Goal: Task Accomplishment & Management: Use online tool/utility

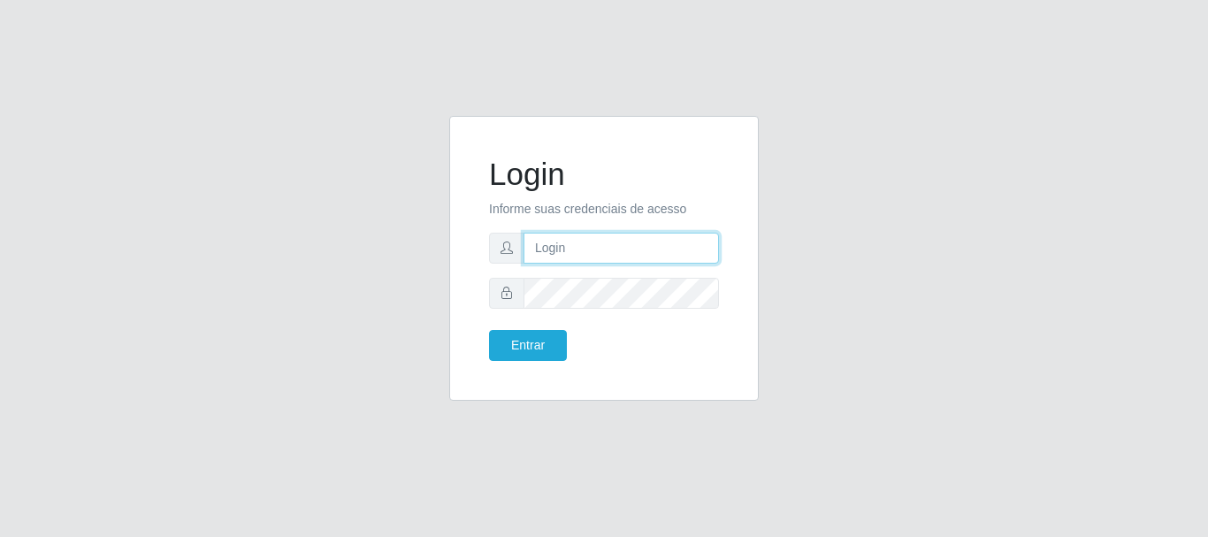
click at [577, 246] on input "text" at bounding box center [620, 248] width 195 height 31
type input "admserido@iwof.com.br"
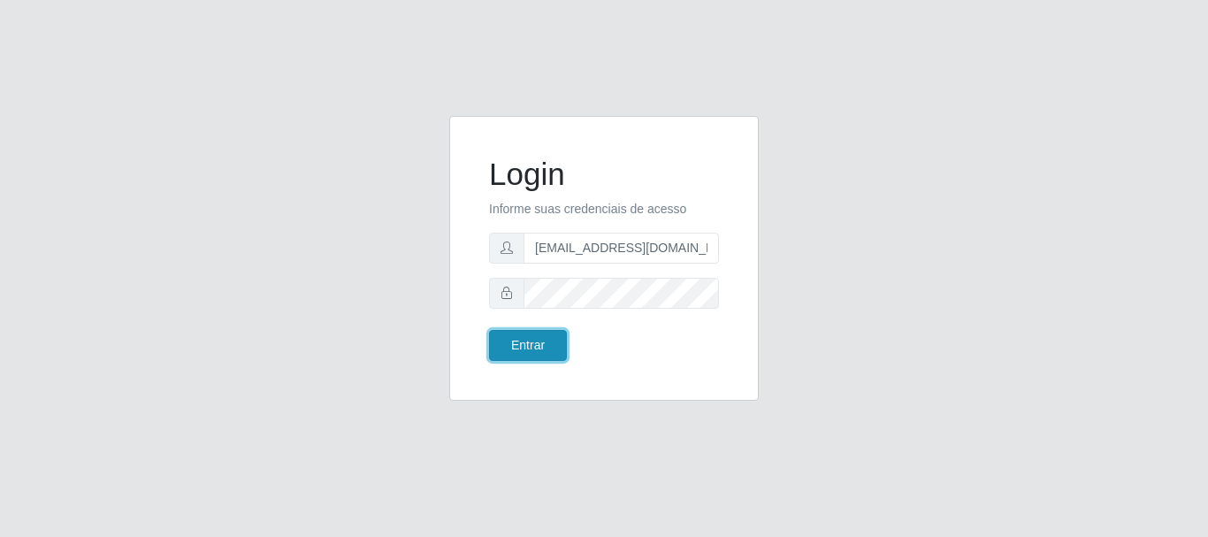
click at [555, 340] on button "Entrar" at bounding box center [528, 345] width 78 height 31
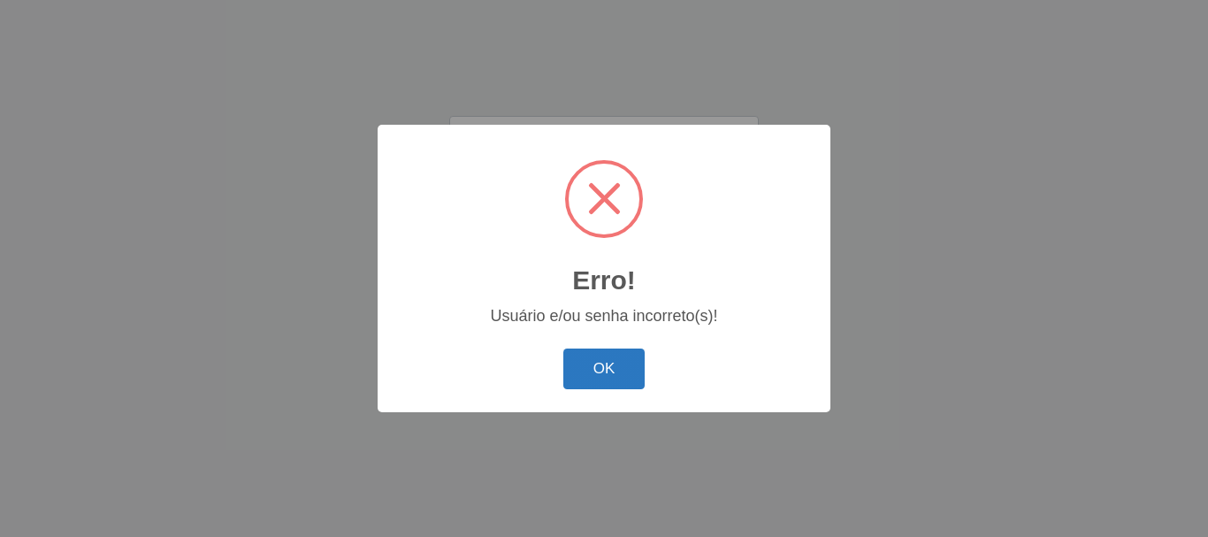
click at [607, 363] on button "OK" at bounding box center [604, 369] width 82 height 42
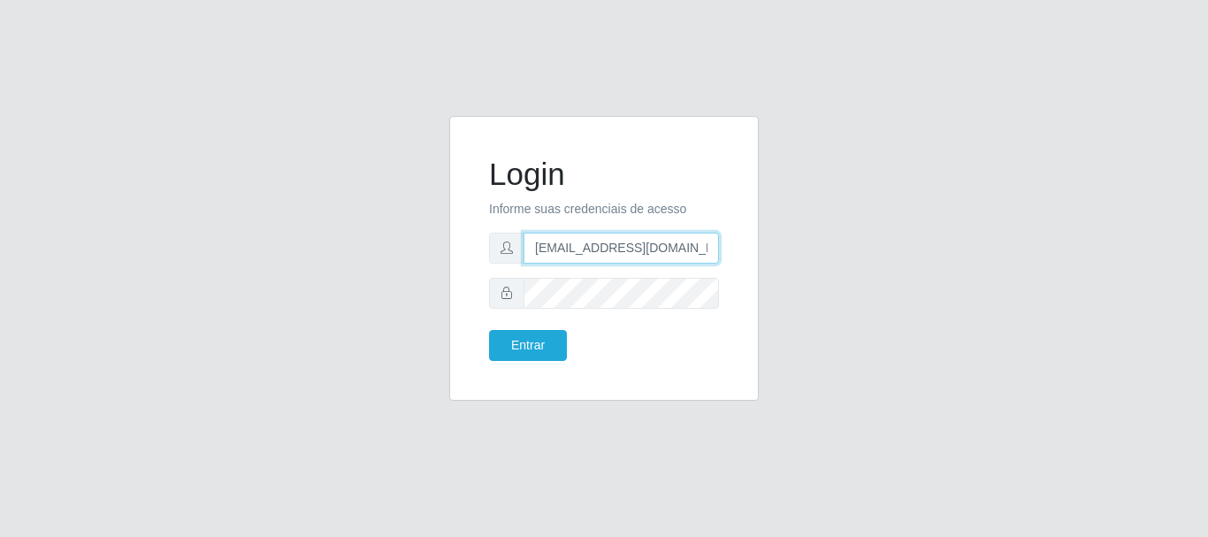
click at [699, 249] on input "admserido@iwof.com.br" at bounding box center [620, 248] width 195 height 31
click at [595, 234] on input "text" at bounding box center [620, 248] width 195 height 31
type input "[EMAIL_ADDRESS][DOMAIN_NAME]"
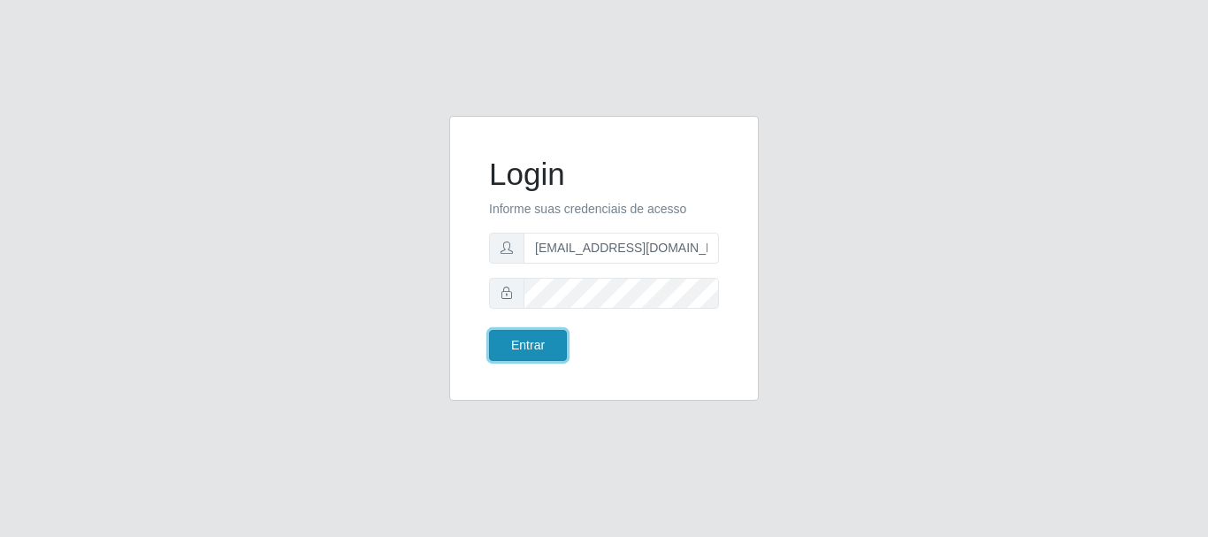
click at [513, 356] on button "Entrar" at bounding box center [528, 345] width 78 height 31
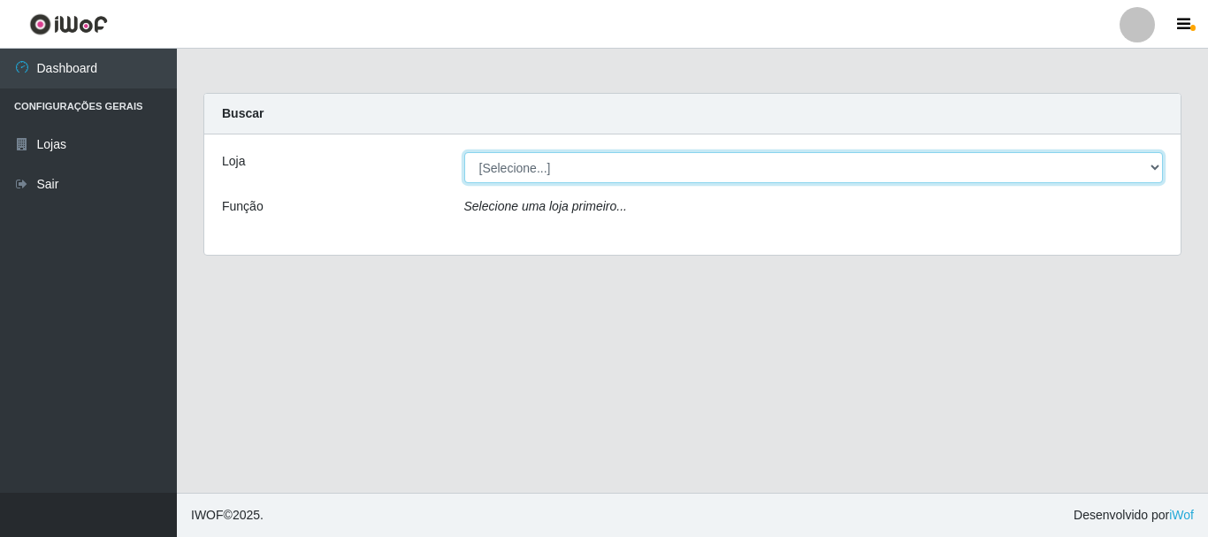
click at [464, 152] on select "[Selecione...] Super Show - [PERSON_NAME]" at bounding box center [813, 167] width 699 height 31
select select "120"
click option "Super Show - [PERSON_NAME]" at bounding box center [0, 0] width 0 height 0
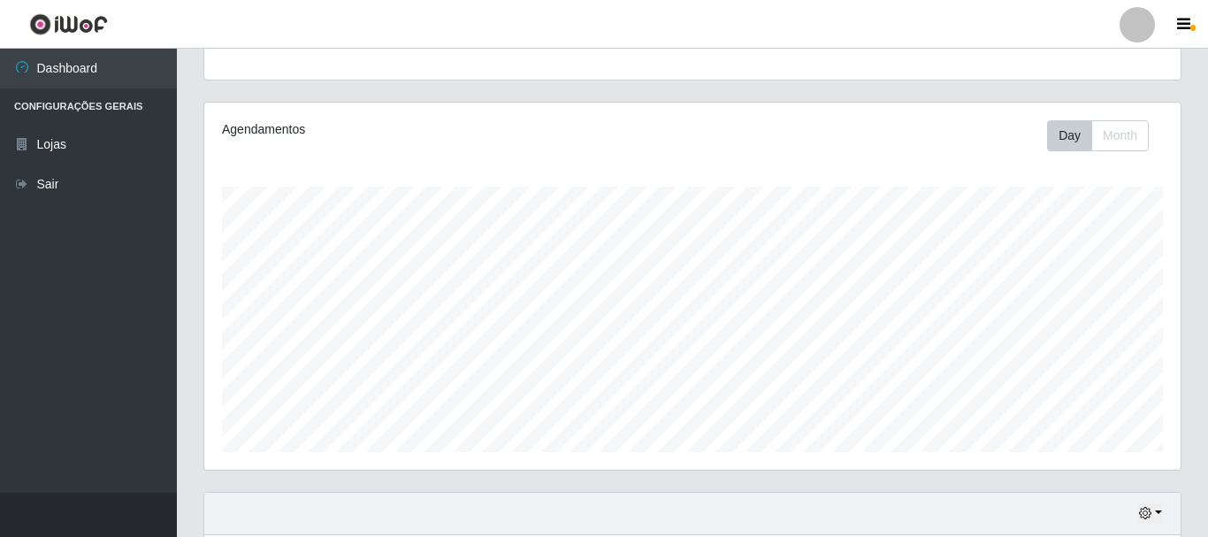
scroll to position [401, 0]
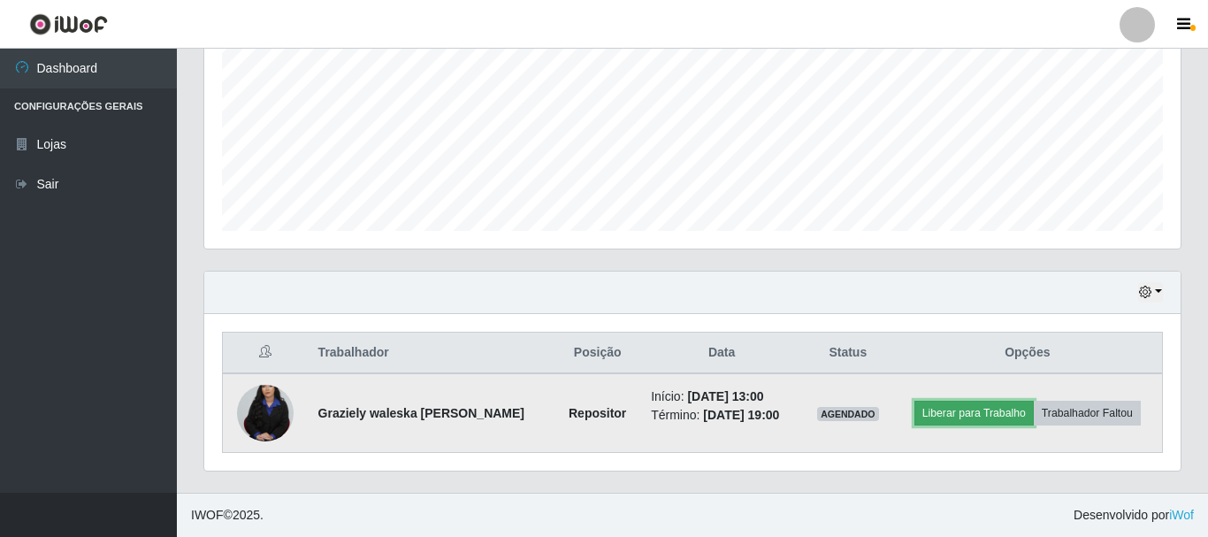
click at [987, 418] on button "Liberar para Trabalho" at bounding box center [973, 413] width 119 height 25
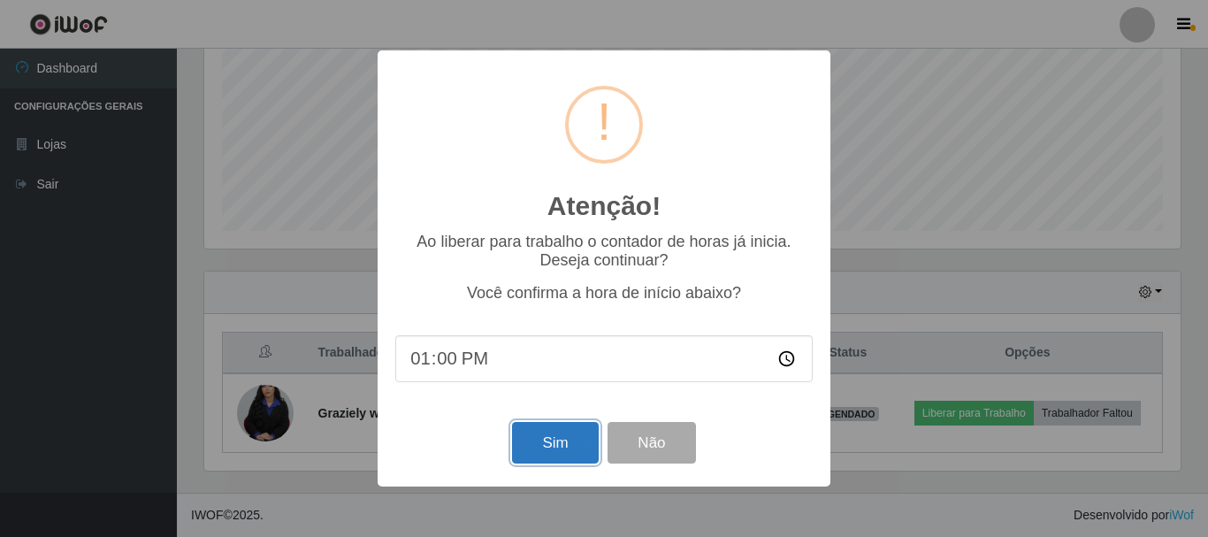
click at [558, 453] on button "Sim" at bounding box center [555, 443] width 86 height 42
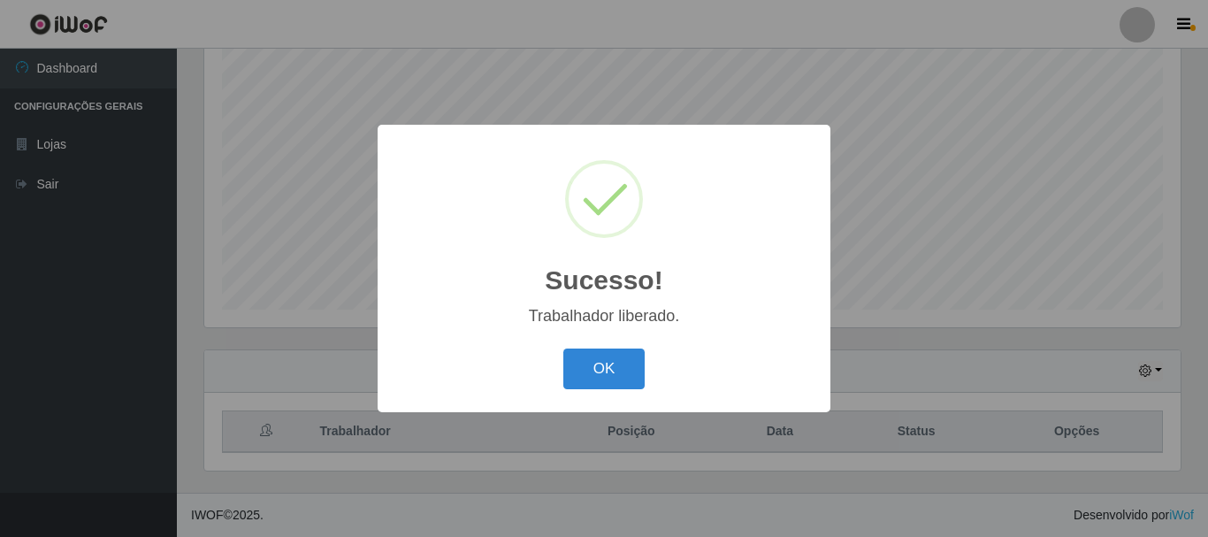
scroll to position [323, 0]
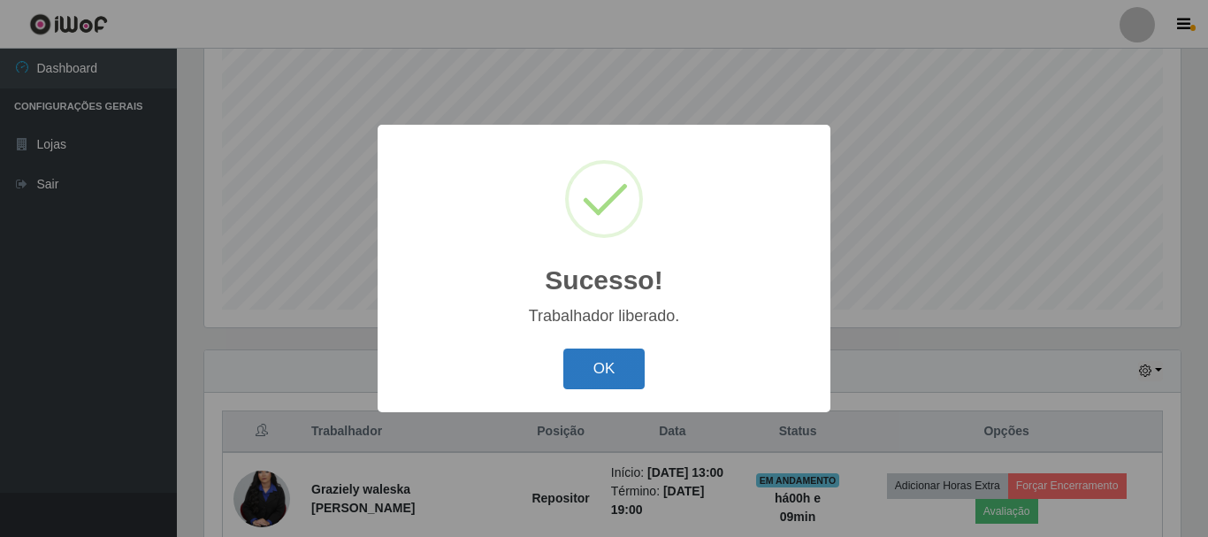
click at [592, 372] on button "OK" at bounding box center [604, 369] width 82 height 42
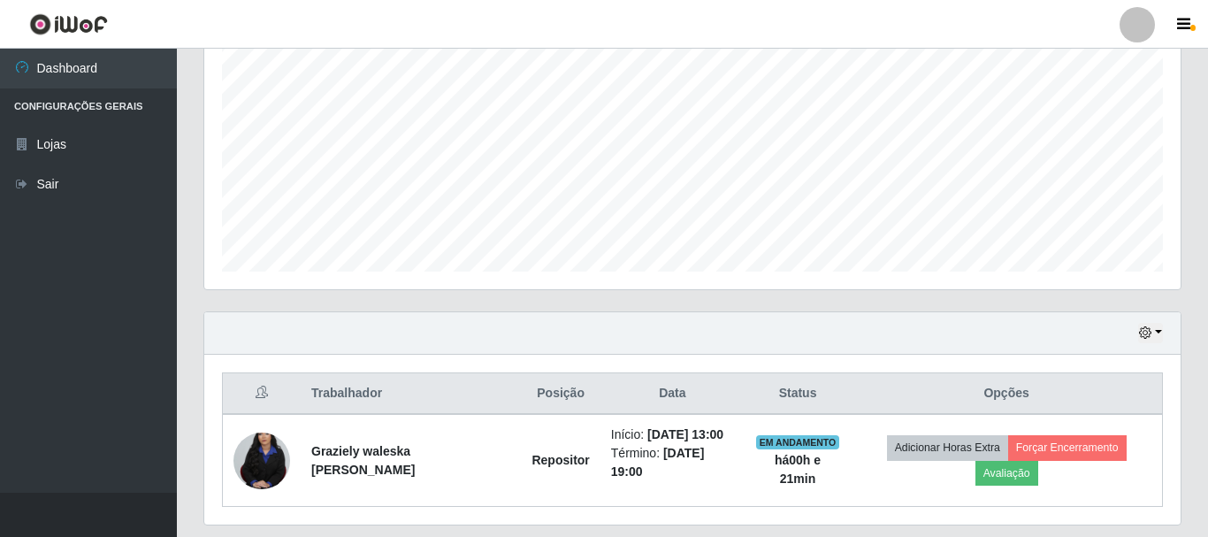
scroll to position [415, 0]
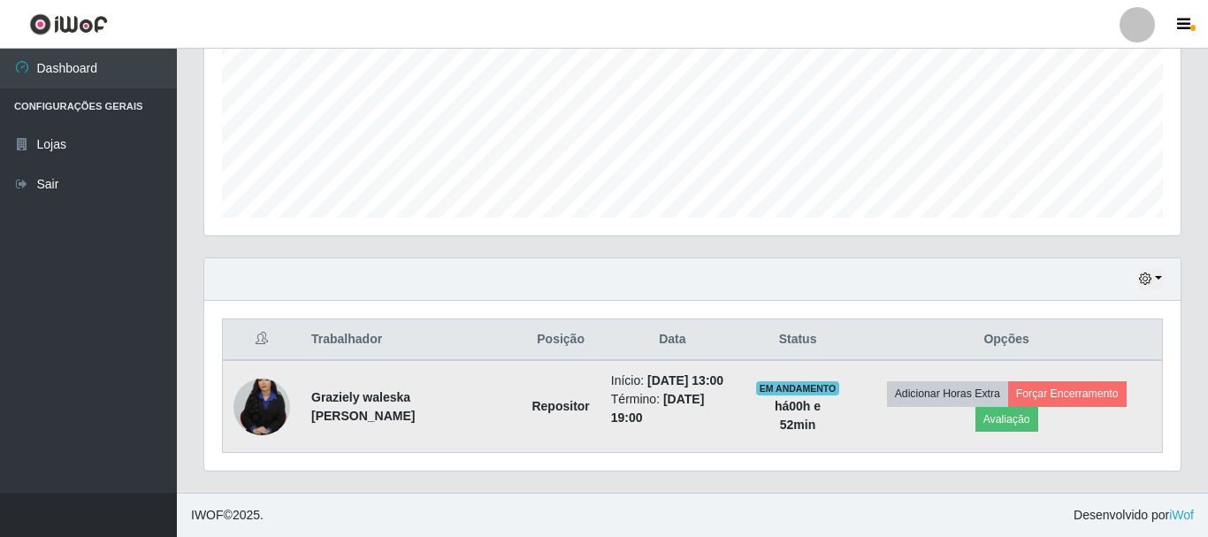
click at [272, 414] on img at bounding box center [261, 406] width 57 height 85
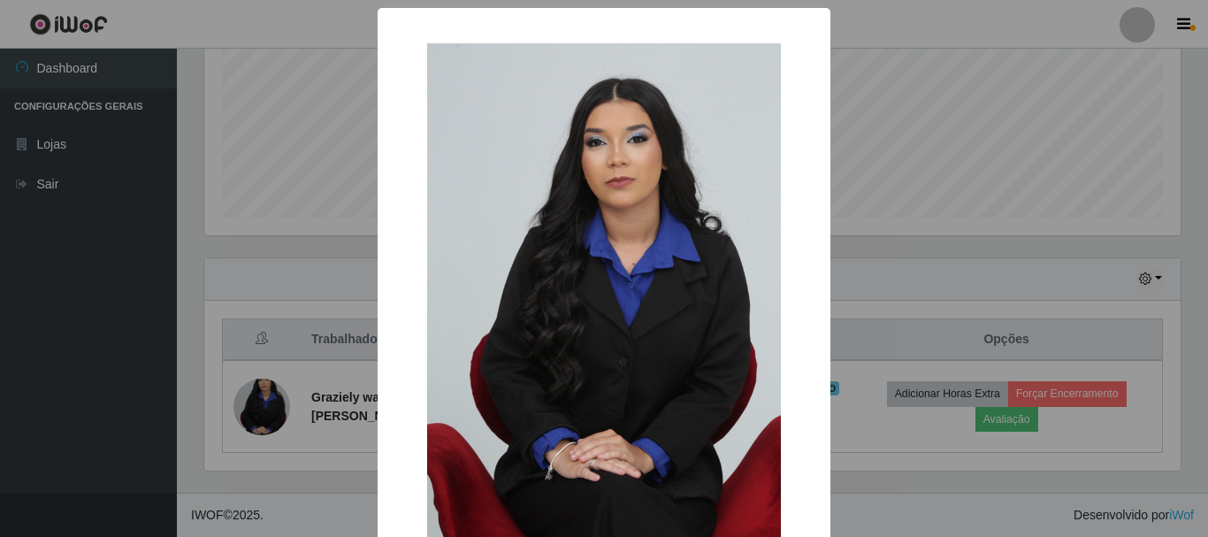
click at [289, 401] on div "× OK Cancel" at bounding box center [604, 268] width 1208 height 537
